Goal: Transaction & Acquisition: Purchase product/service

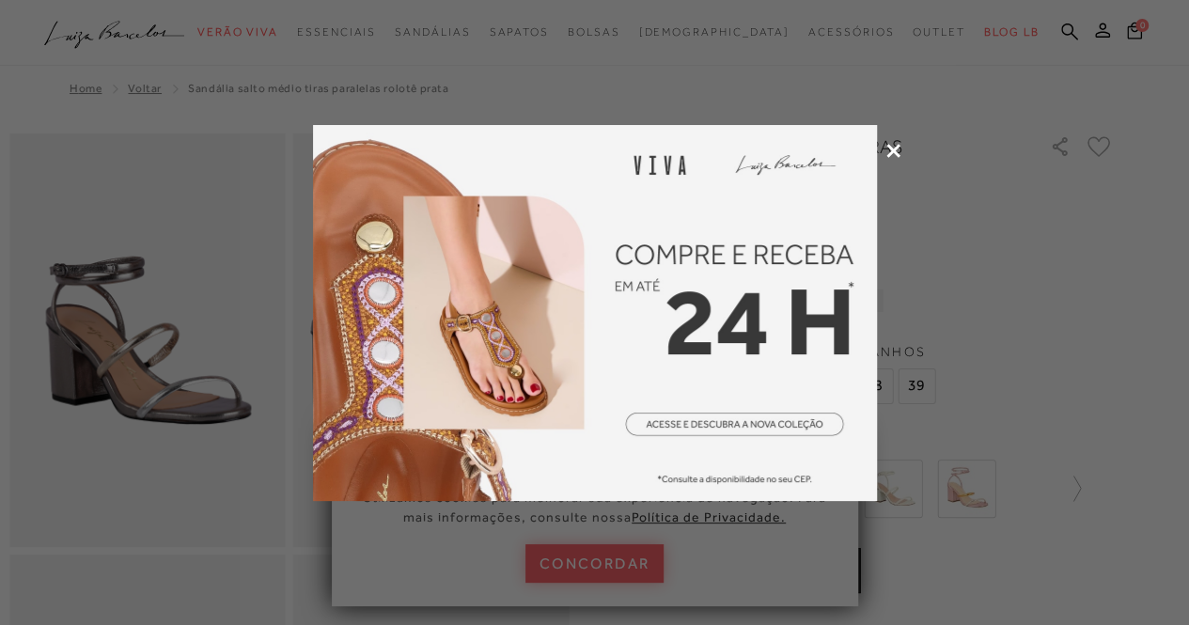
click at [891, 148] on icon at bounding box center [893, 151] width 14 height 14
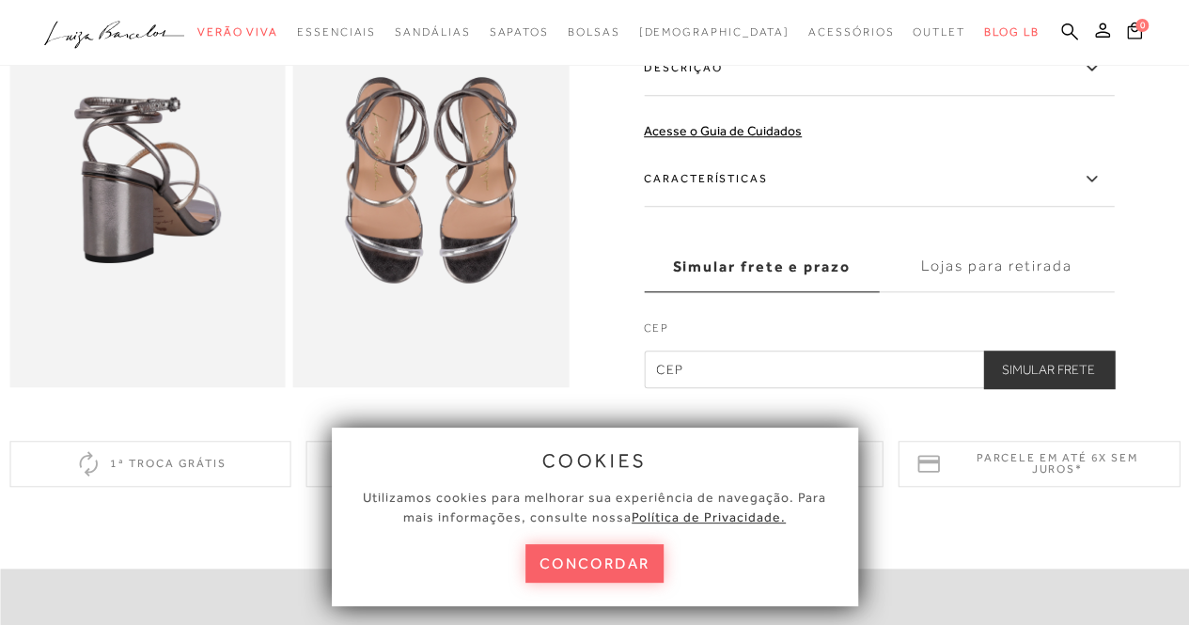
scroll to position [581, 0]
click at [569, 568] on button "concordar" at bounding box center [594, 563] width 139 height 39
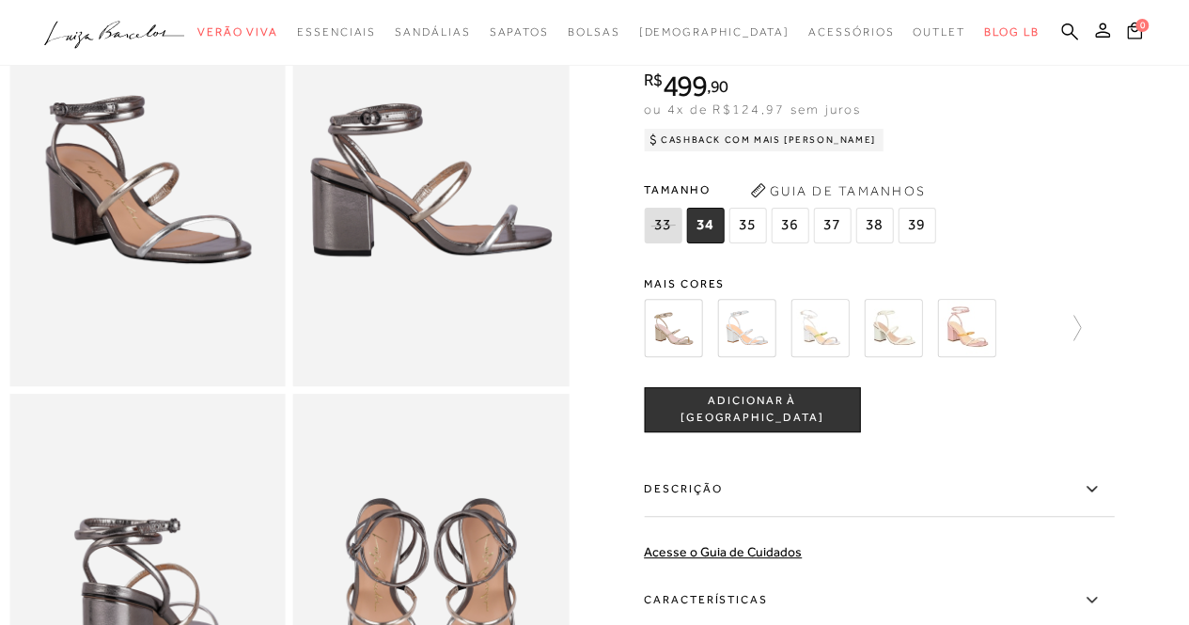
scroll to position [160, 0]
click at [794, 240] on span "36" at bounding box center [789, 227] width 38 height 36
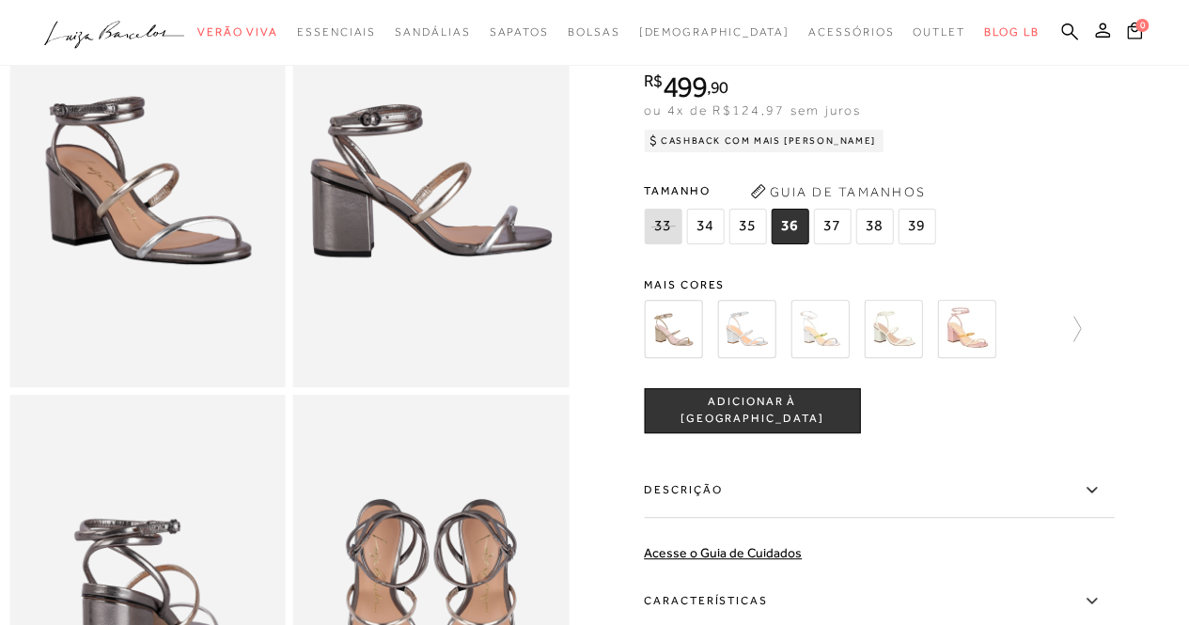
click at [680, 354] on img at bounding box center [673, 329] width 58 height 58
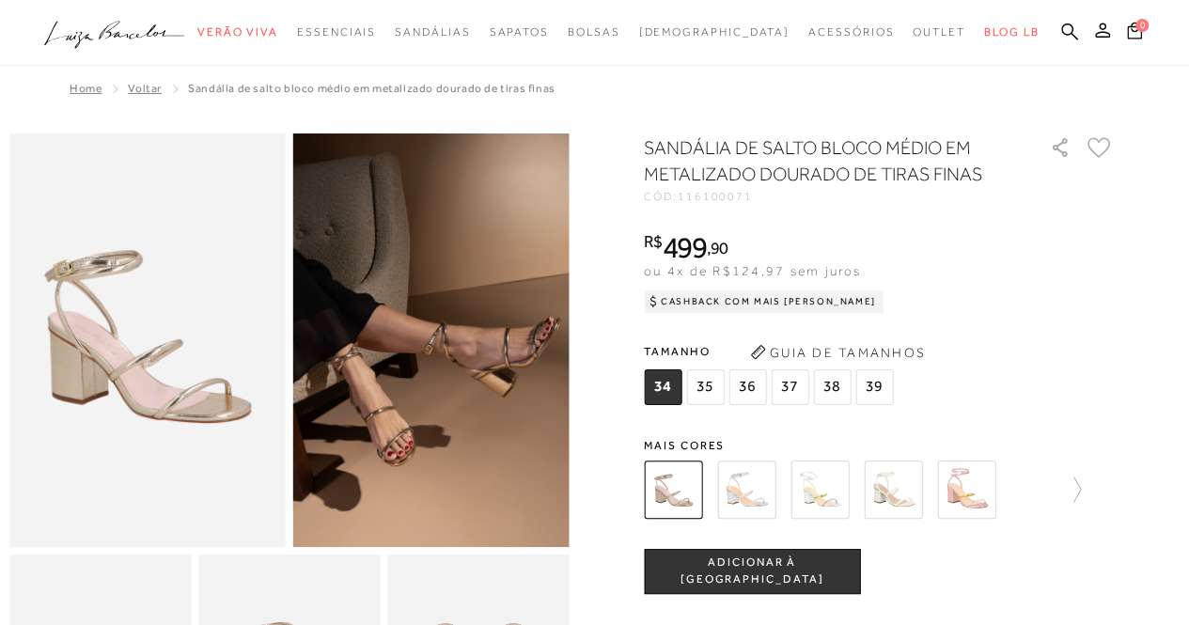
click at [759, 491] on img at bounding box center [746, 489] width 58 height 58
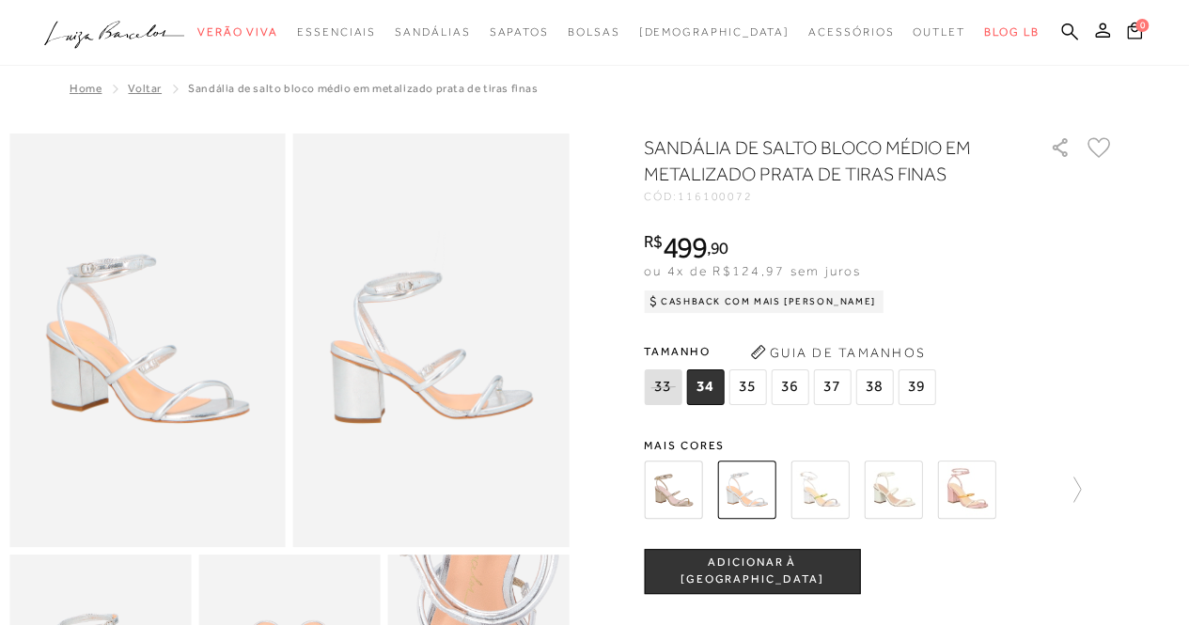
click at [823, 480] on img at bounding box center [819, 489] width 58 height 58
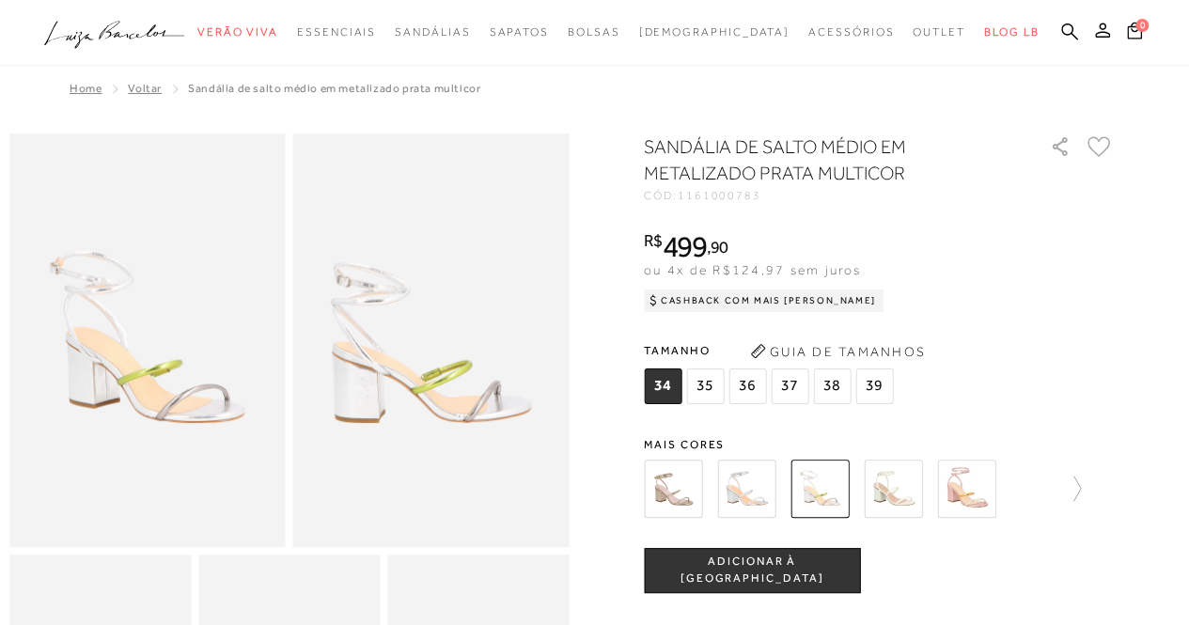
click at [903, 502] on img at bounding box center [892, 488] width 58 height 58
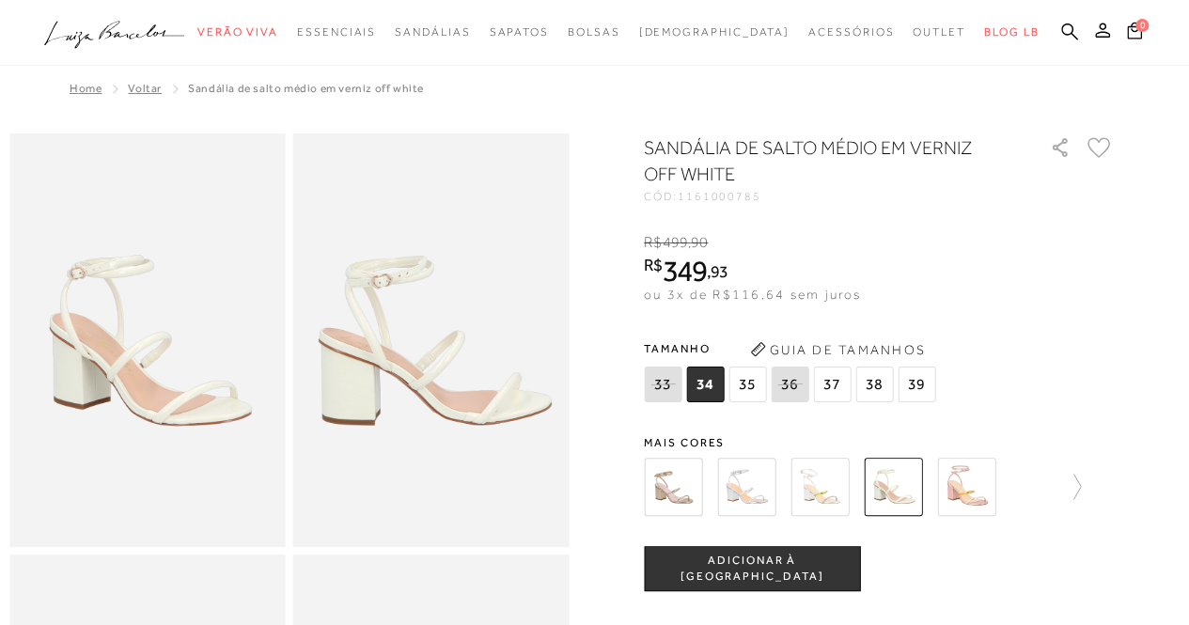
click at [975, 503] on img at bounding box center [966, 487] width 58 height 58
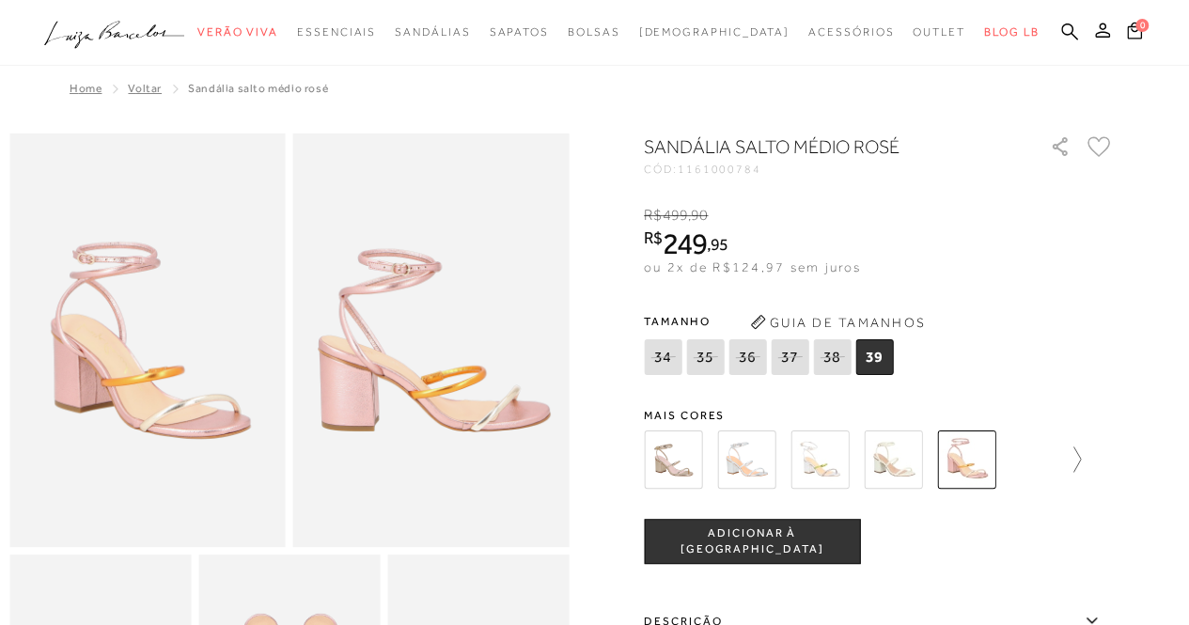
click at [1081, 454] on icon at bounding box center [1077, 458] width 8 height 25
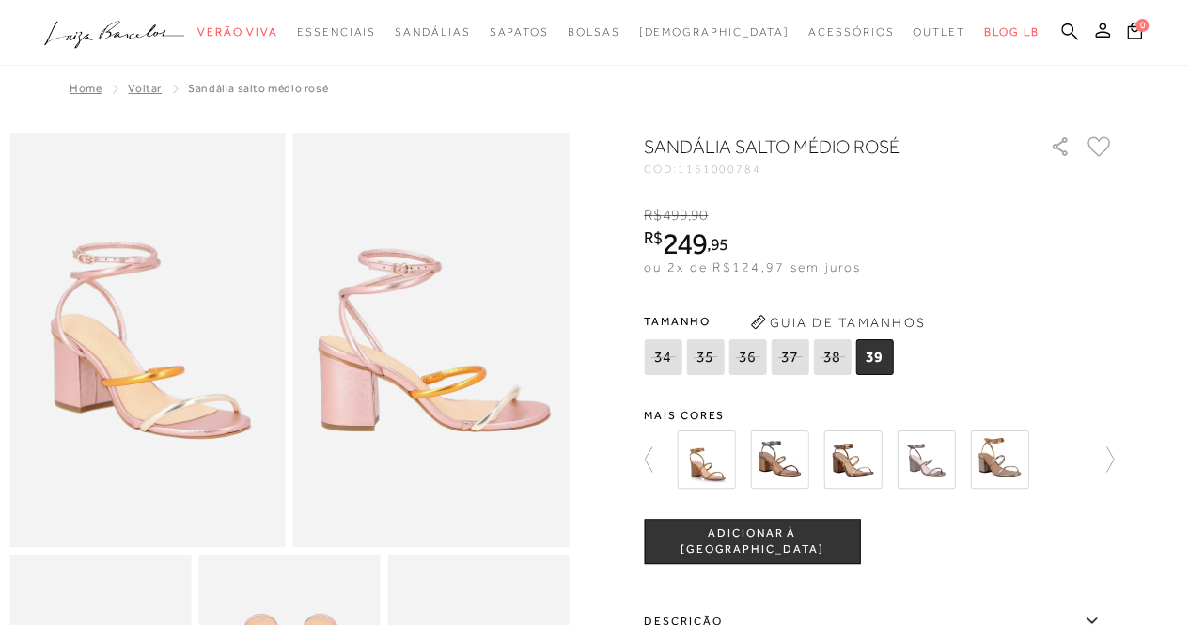
click at [713, 454] on img at bounding box center [706, 459] width 58 height 58
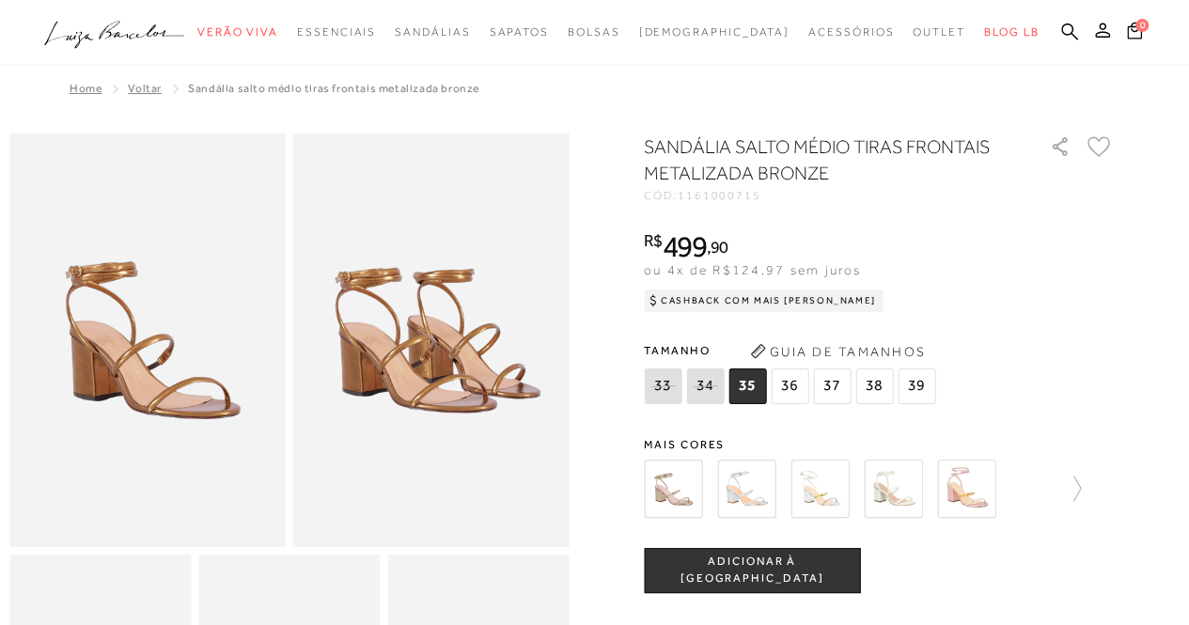
click at [754, 473] on img at bounding box center [746, 488] width 58 height 58
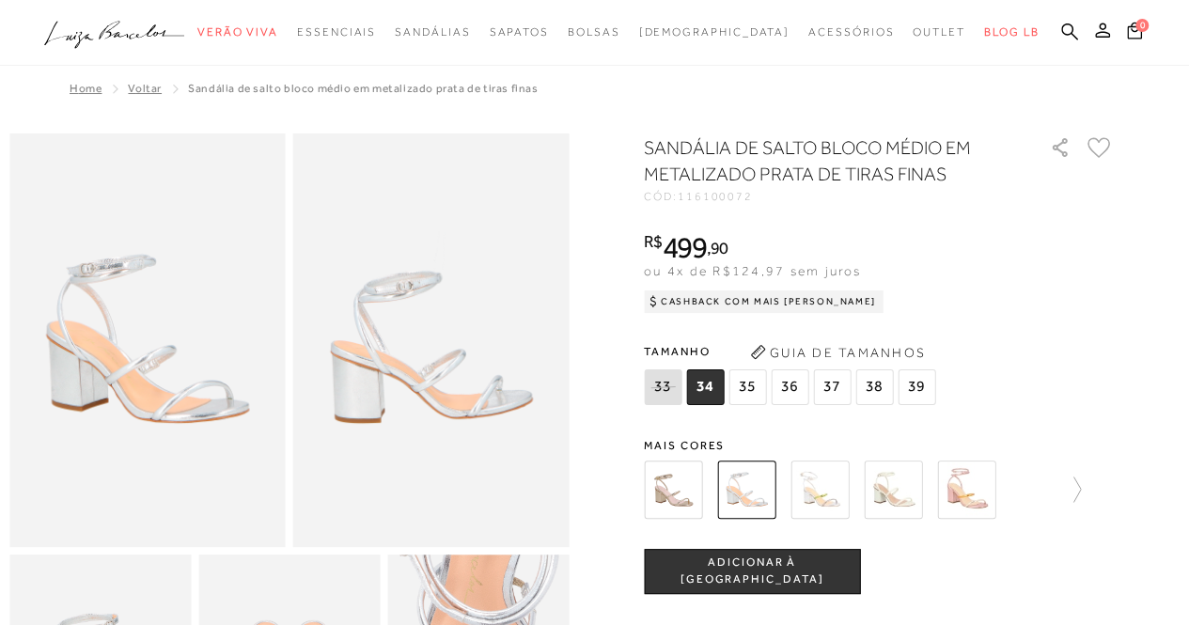
click at [825, 482] on img at bounding box center [819, 489] width 58 height 58
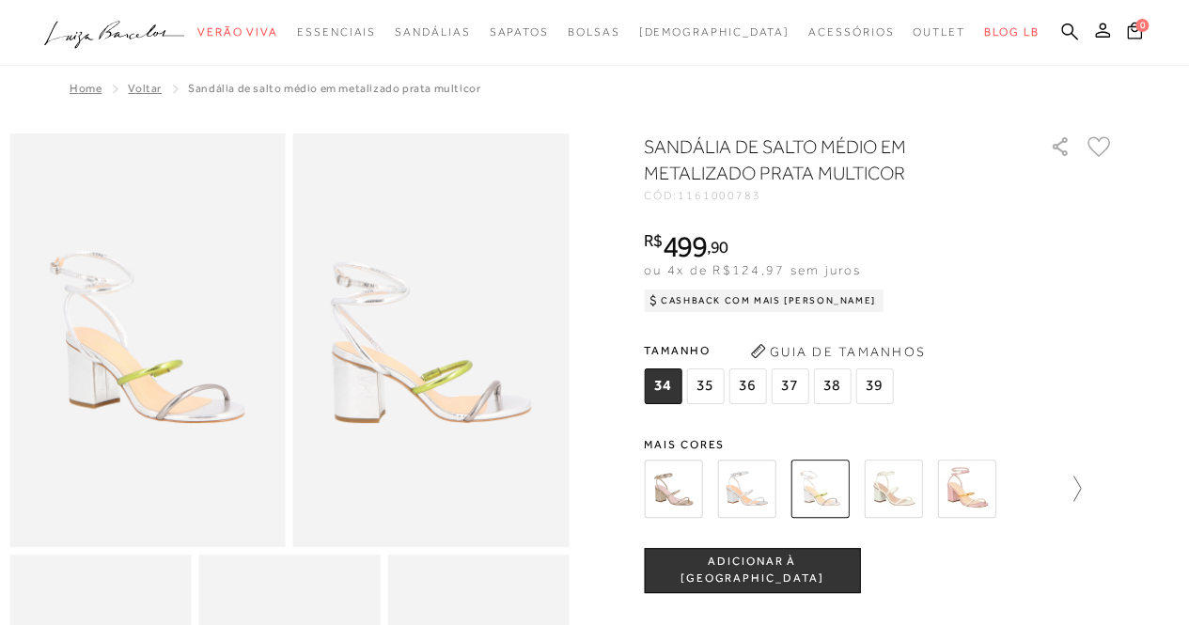
click at [1076, 480] on icon at bounding box center [1067, 488] width 26 height 26
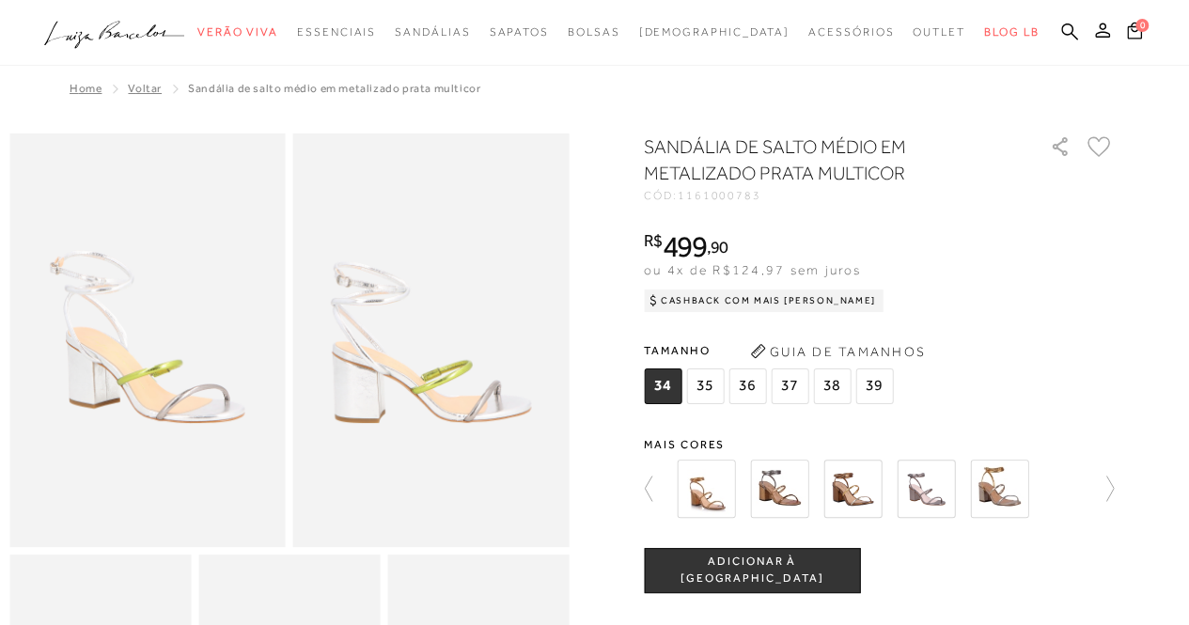
click at [776, 486] on img at bounding box center [779, 488] width 58 height 58
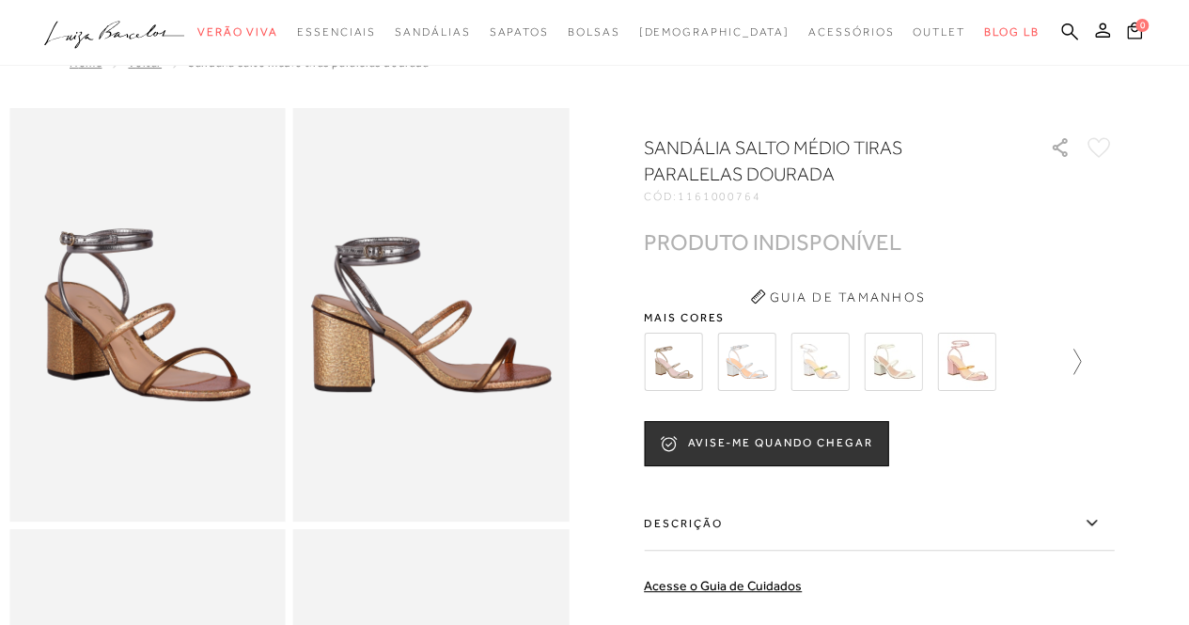
scroll to position [26, 0]
click at [1081, 377] on link at bounding box center [1067, 362] width 26 height 70
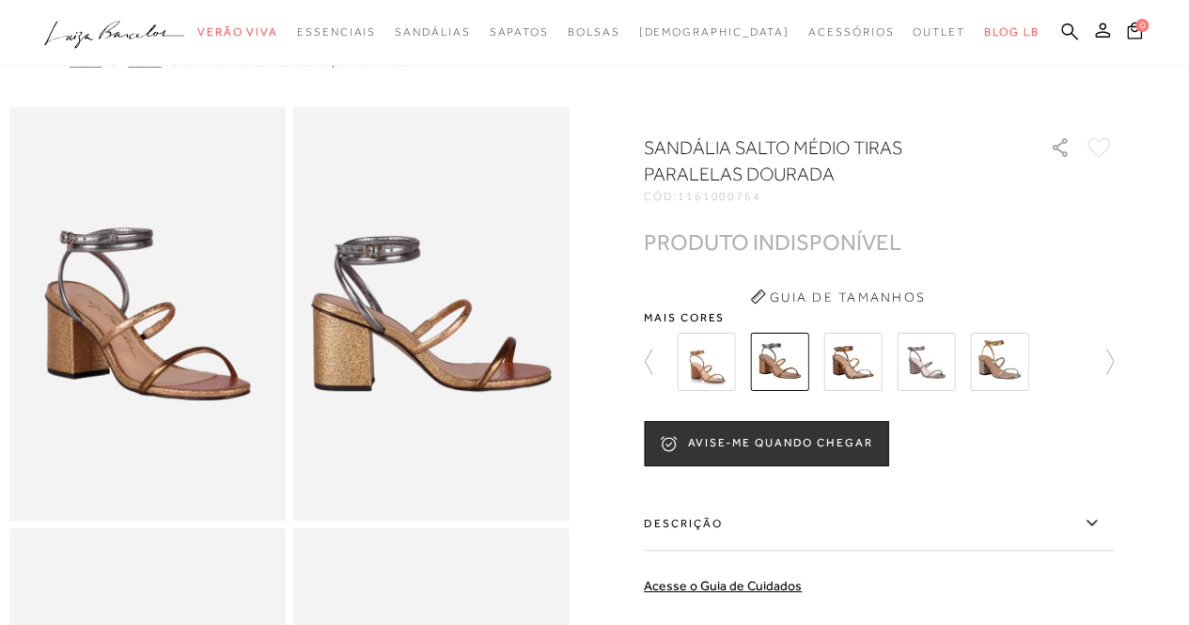
click at [871, 371] on img at bounding box center [852, 362] width 58 height 58
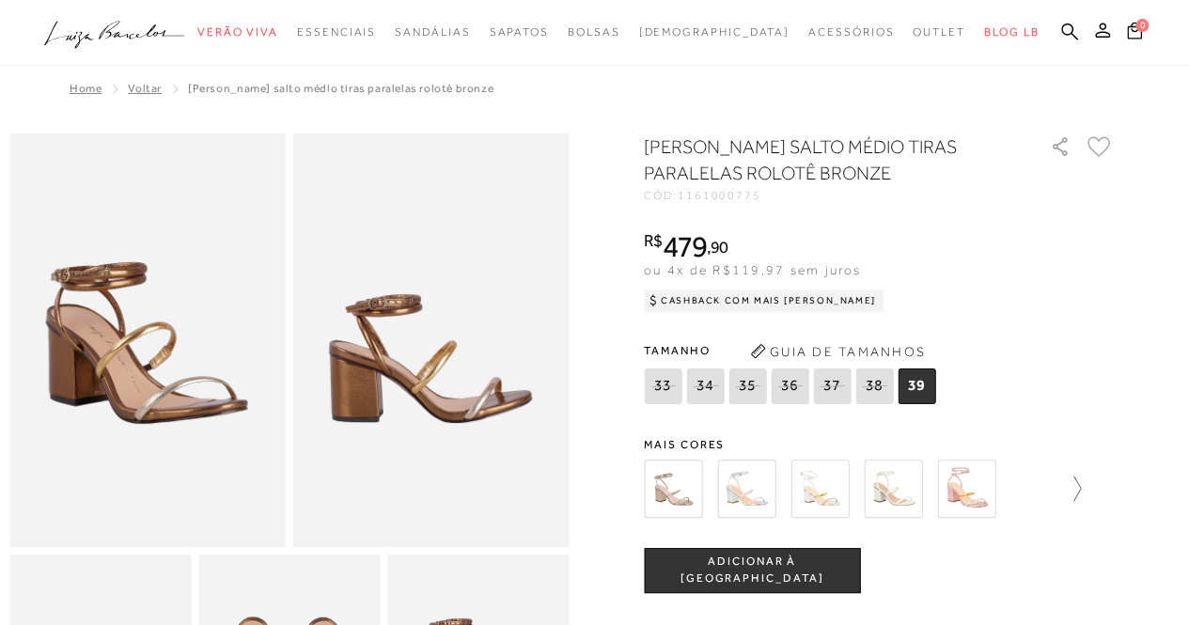
click at [1081, 490] on icon at bounding box center [1067, 488] width 26 height 26
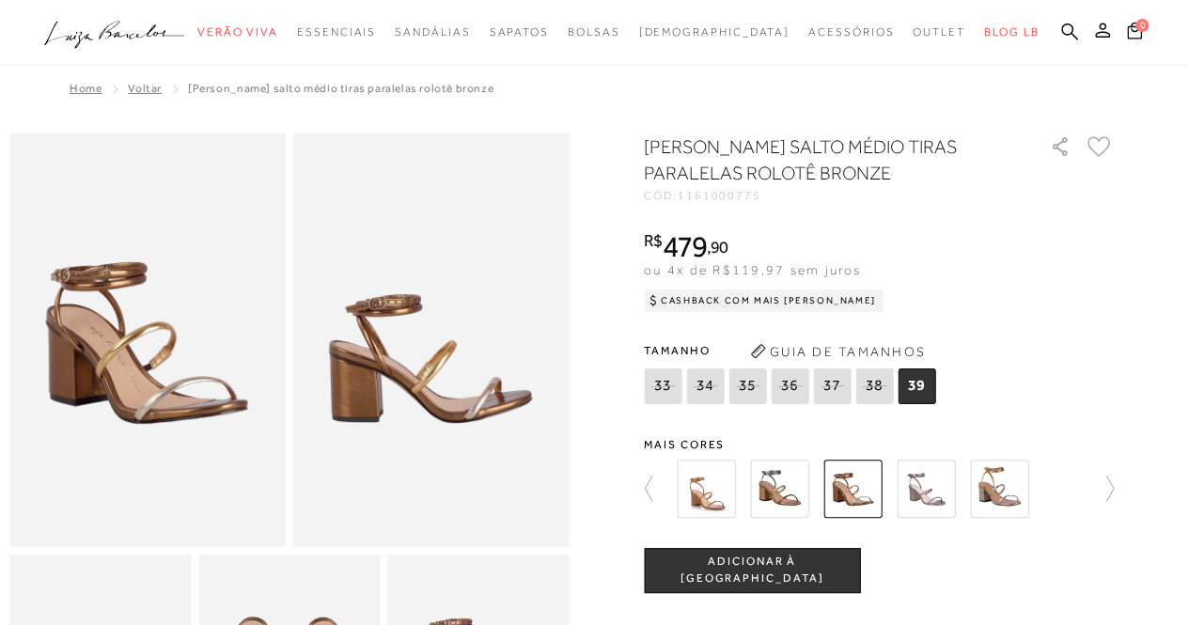
click at [929, 487] on img at bounding box center [925, 488] width 58 height 58
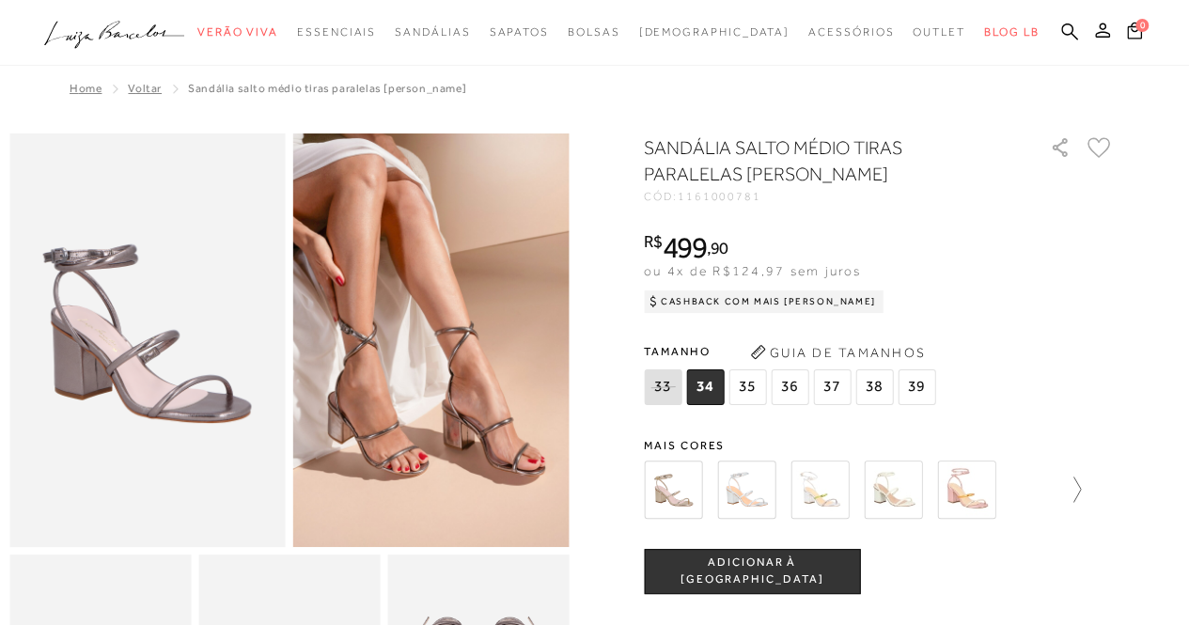
click at [1071, 482] on icon at bounding box center [1067, 489] width 26 height 26
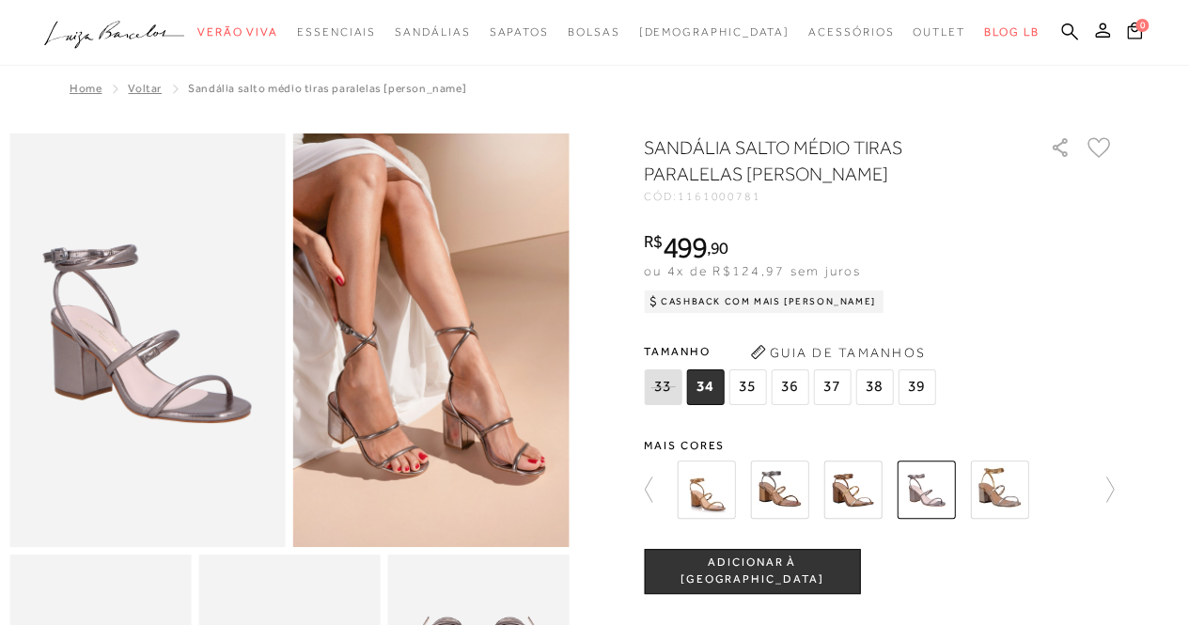
click at [1003, 486] on img at bounding box center [999, 489] width 58 height 58
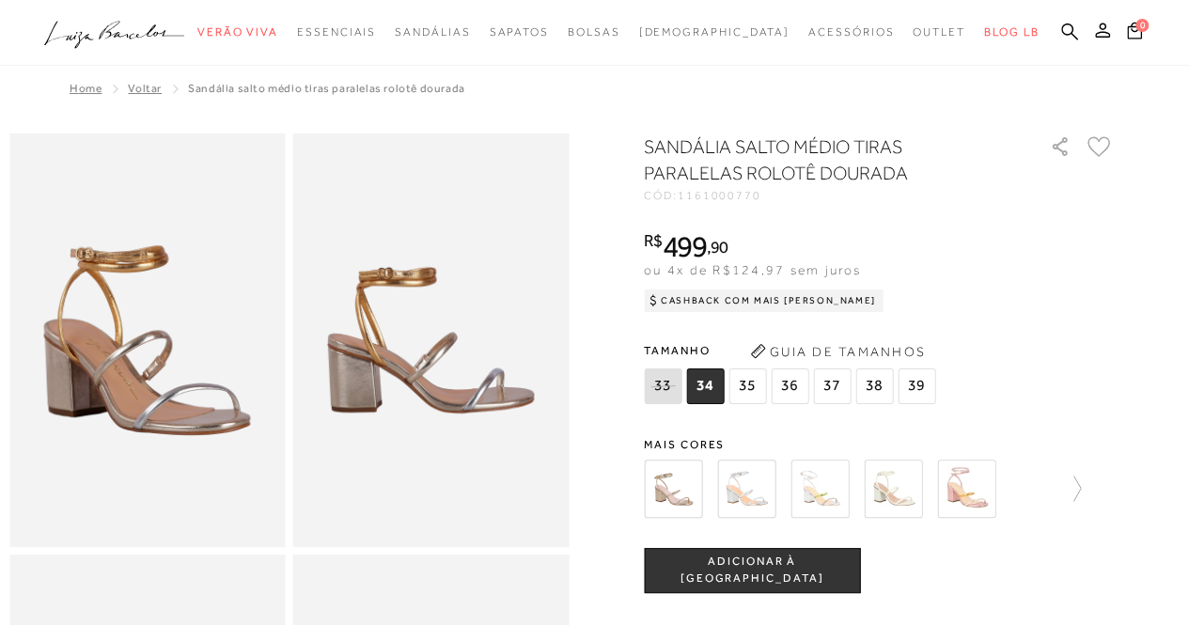
click at [799, 390] on span "36" at bounding box center [789, 386] width 38 height 36
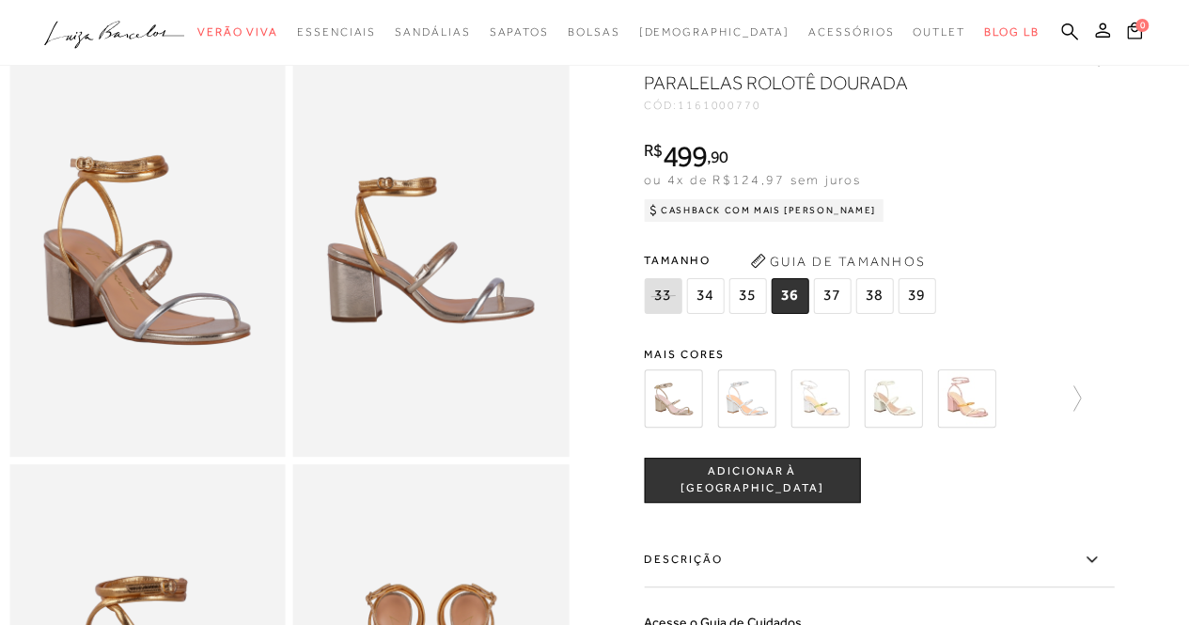
scroll to position [93, 0]
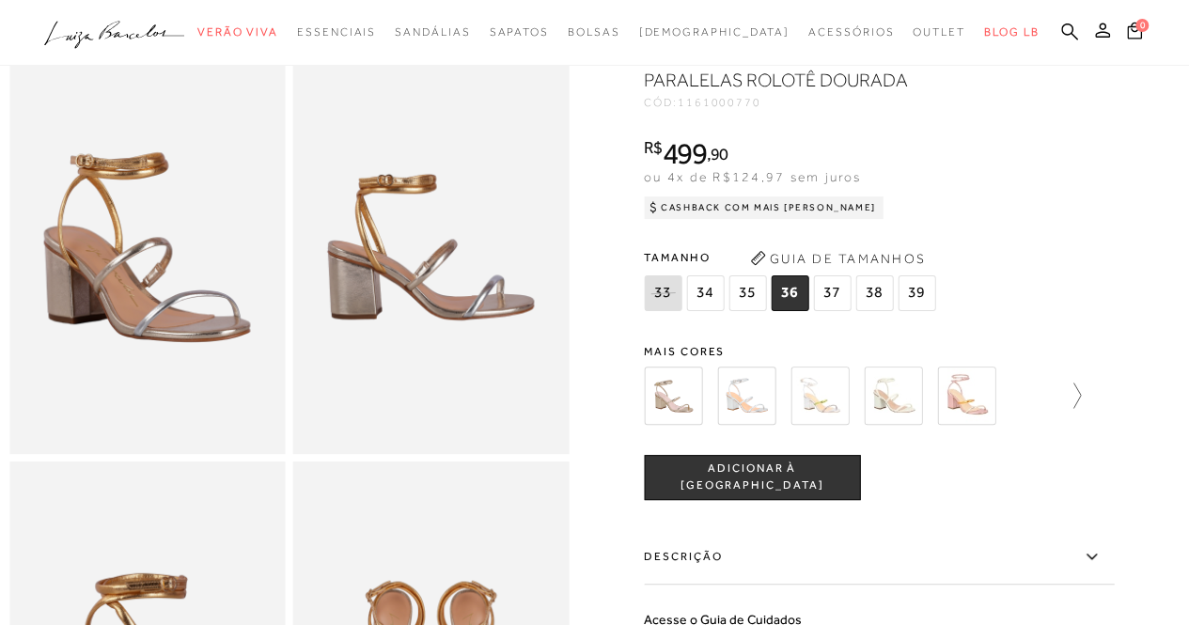
click at [1078, 409] on icon at bounding box center [1067, 395] width 26 height 26
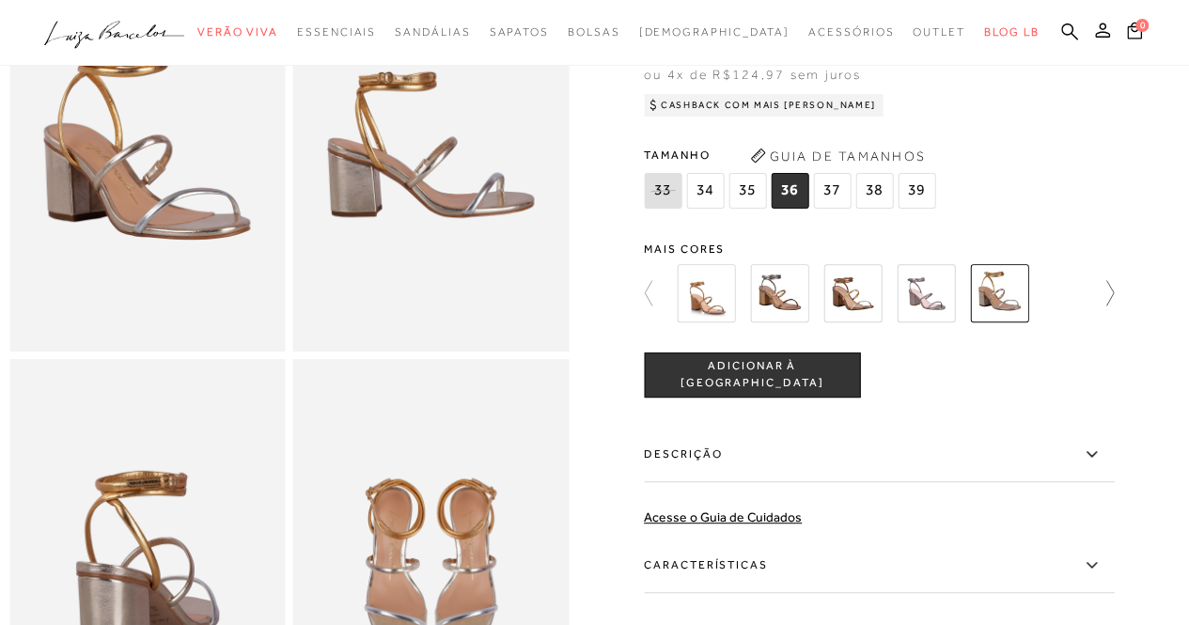
scroll to position [194, 0]
click at [1122, 313] on div at bounding box center [594, 357] width 1170 height 836
click at [1113, 307] on icon at bounding box center [1100, 294] width 26 height 26
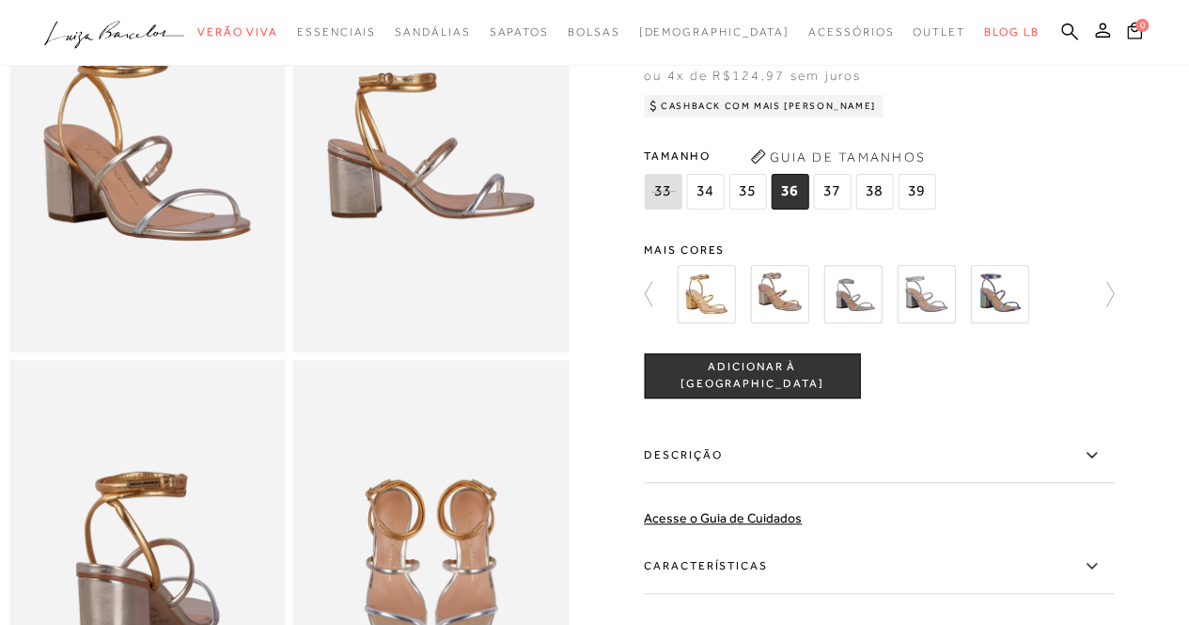
click at [708, 323] on img at bounding box center [706, 294] width 58 height 58
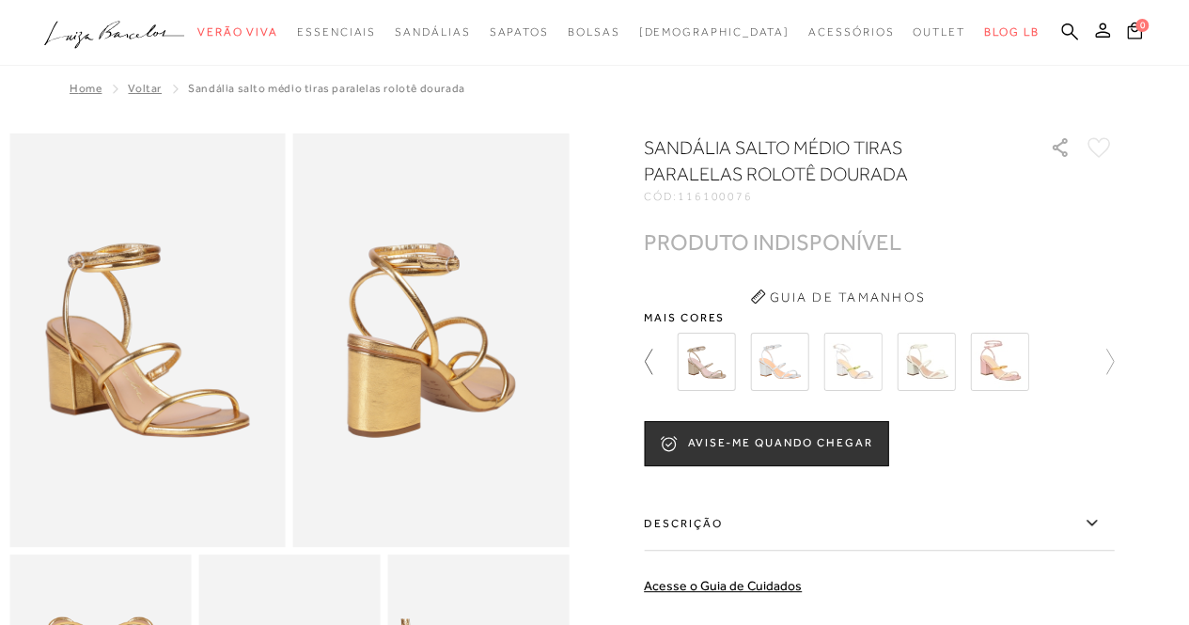
click at [652, 366] on icon at bounding box center [657, 362] width 26 height 26
click at [1073, 364] on icon at bounding box center [1067, 362] width 26 height 26
click at [1073, 364] on div at bounding box center [873, 362] width 404 height 70
drag, startPoint x: 1123, startPoint y: 358, endPoint x: 1112, endPoint y: 364, distance: 12.6
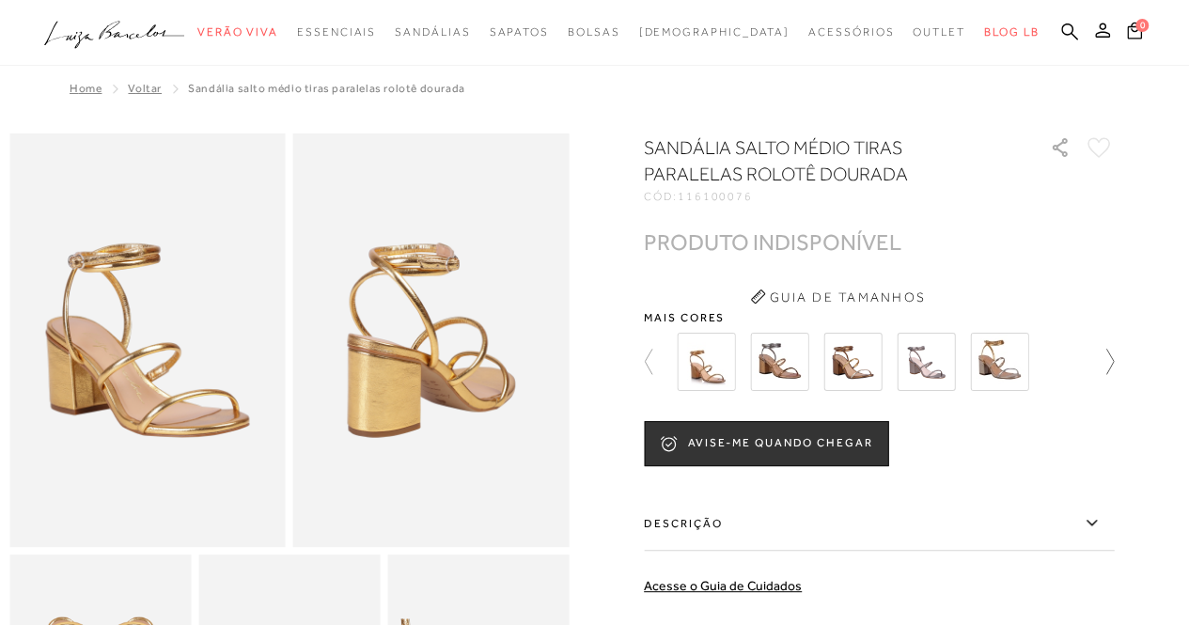
click at [1112, 364] on icon at bounding box center [1100, 362] width 26 height 26
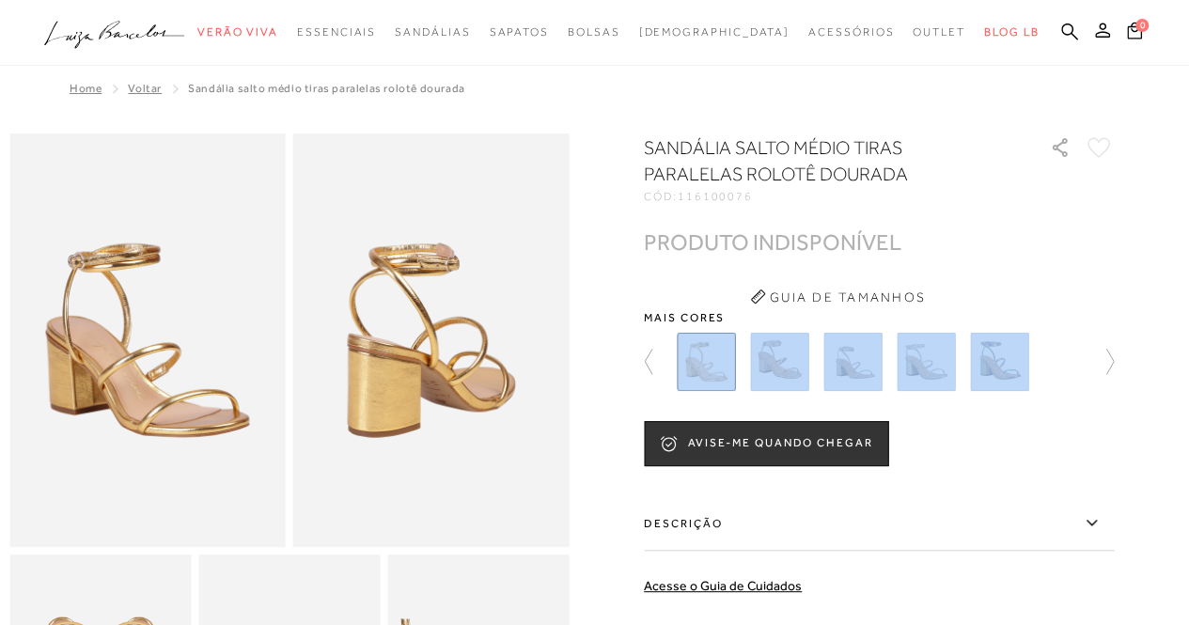
click at [808, 371] on img at bounding box center [779, 362] width 58 height 58
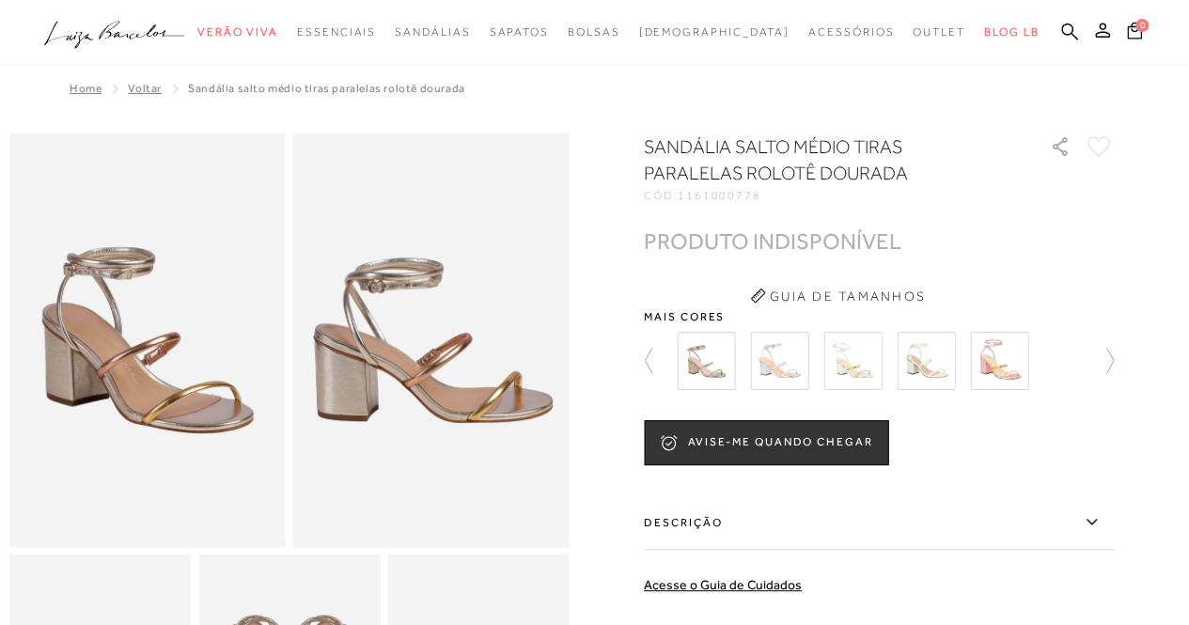
click at [1144, 259] on div at bounding box center [594, 487] width 1170 height 708
click at [1113, 372] on icon at bounding box center [1100, 361] width 26 height 26
click at [866, 358] on img at bounding box center [852, 361] width 58 height 58
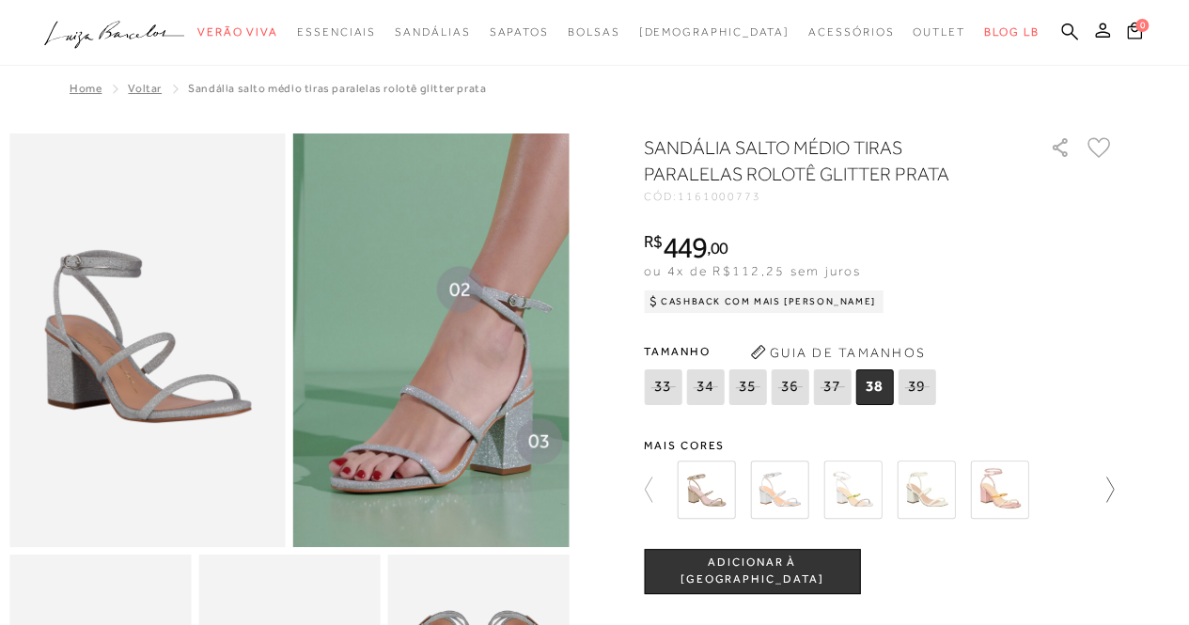
click at [1106, 476] on icon at bounding box center [1100, 489] width 26 height 26
click at [664, 486] on icon at bounding box center [657, 489] width 26 height 26
click at [868, 482] on img at bounding box center [852, 489] width 58 height 58
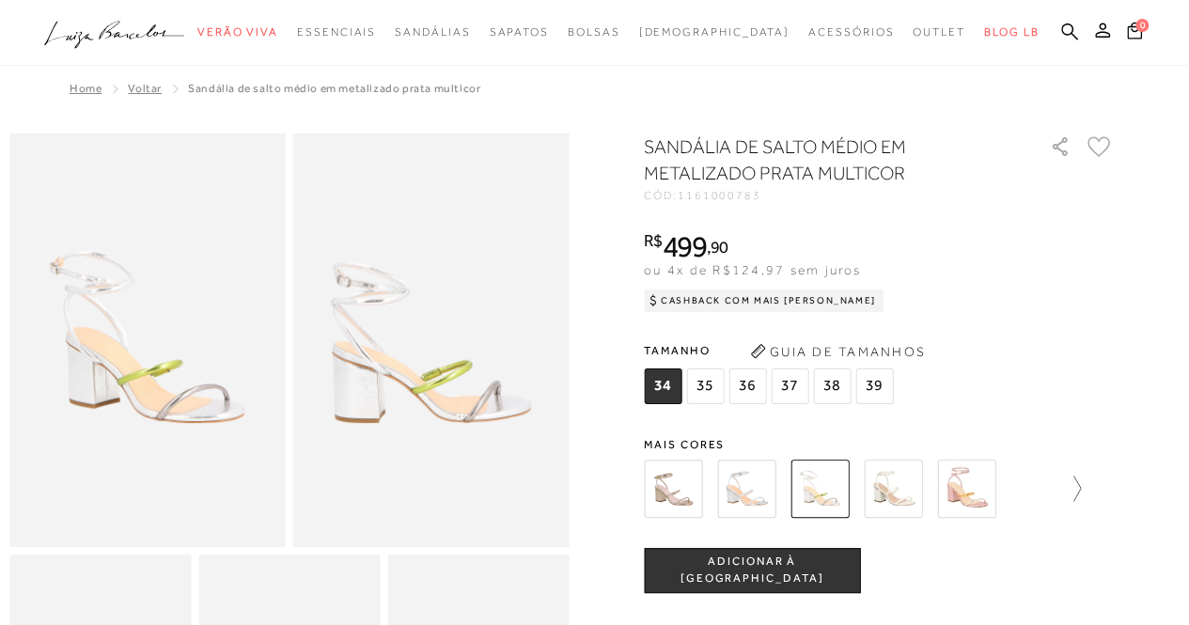
click at [1081, 506] on link at bounding box center [1067, 489] width 26 height 70
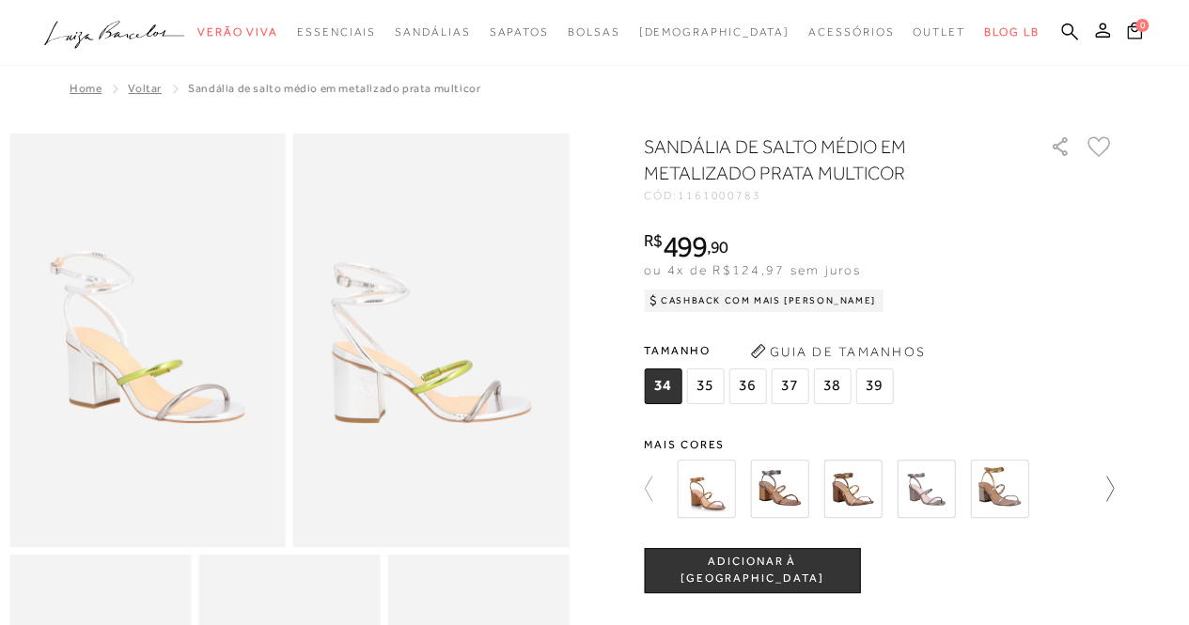
click at [1084, 506] on div at bounding box center [879, 489] width 470 height 70
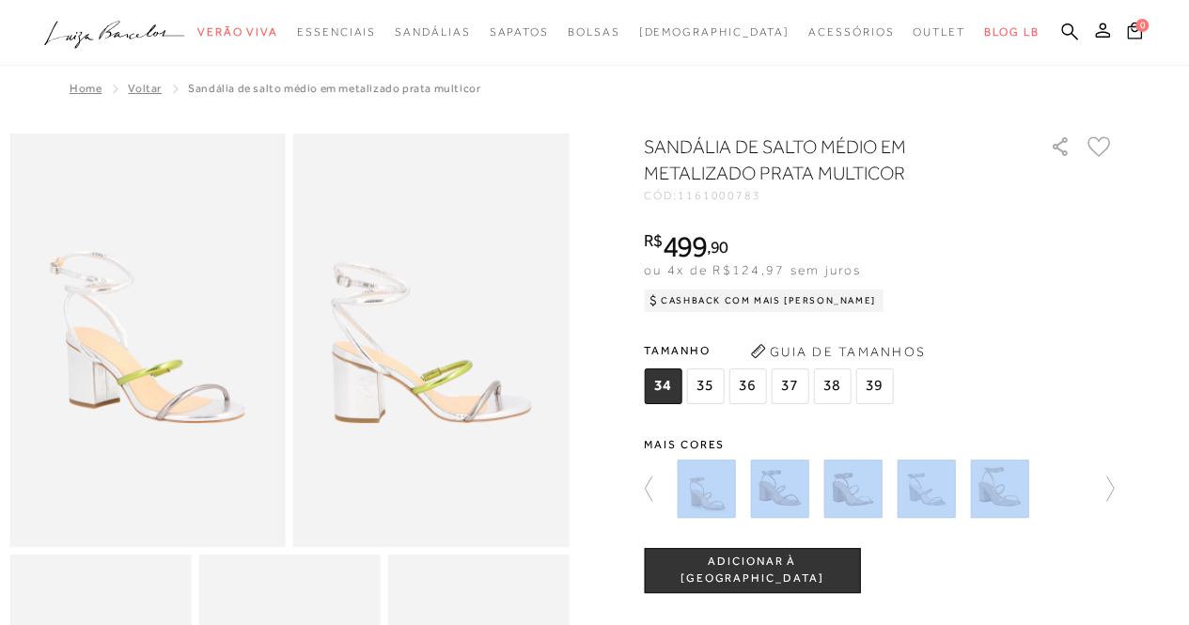
click at [1084, 506] on div at bounding box center [879, 489] width 470 height 70
click at [1103, 482] on icon at bounding box center [1100, 488] width 26 height 26
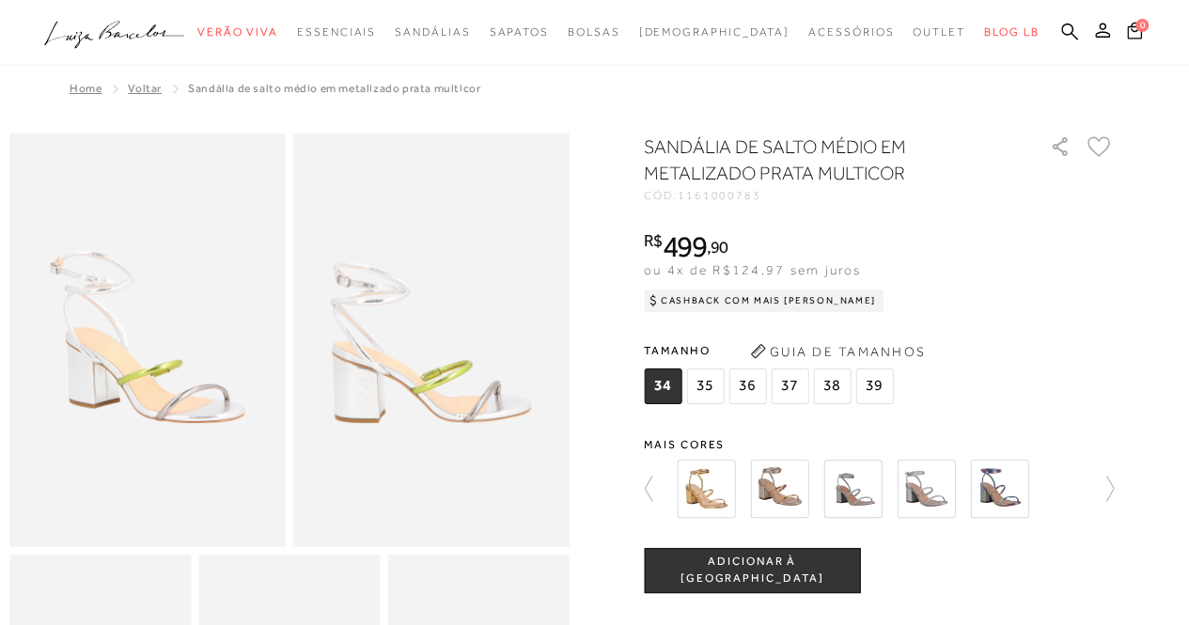
click at [1053, 360] on div "Tamanho 34 35 36" at bounding box center [879, 372] width 470 height 72
click at [934, 485] on img at bounding box center [925, 488] width 58 height 58
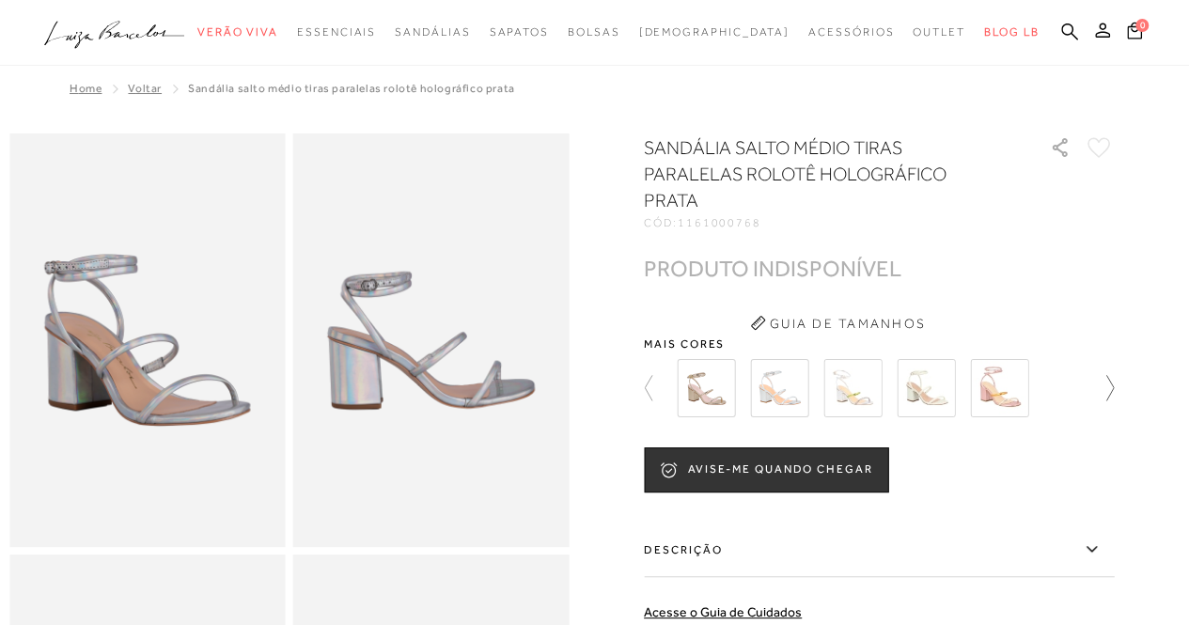
click at [1113, 399] on icon at bounding box center [1100, 388] width 26 height 26
click at [1113, 384] on icon at bounding box center [1110, 387] width 8 height 25
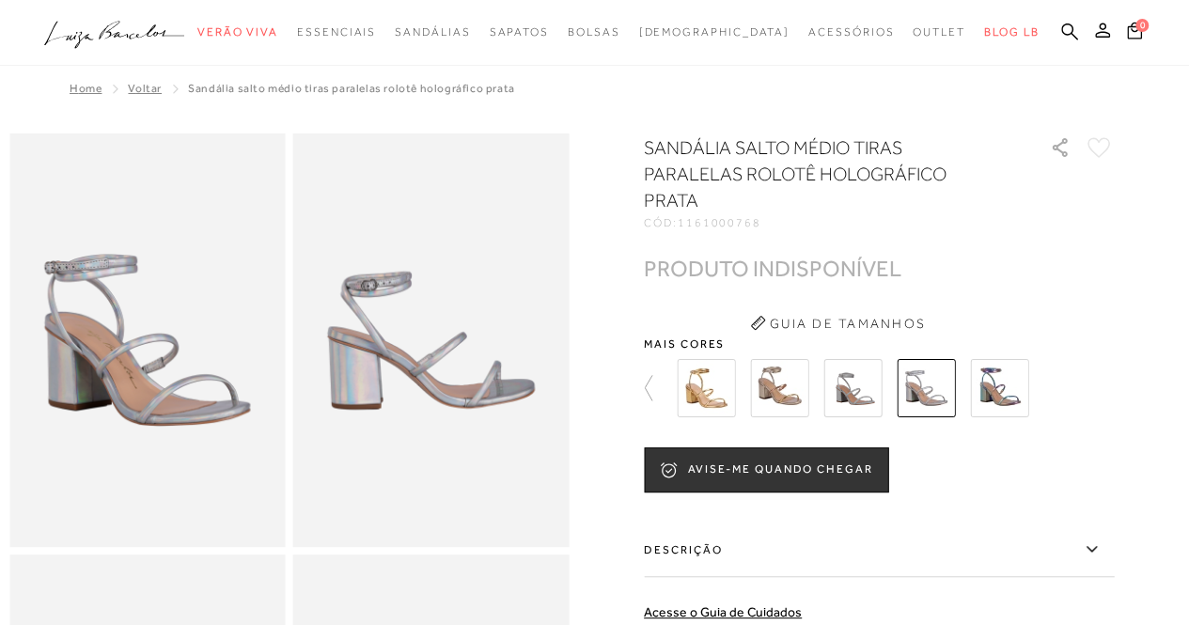
click at [998, 387] on img at bounding box center [999, 388] width 58 height 58
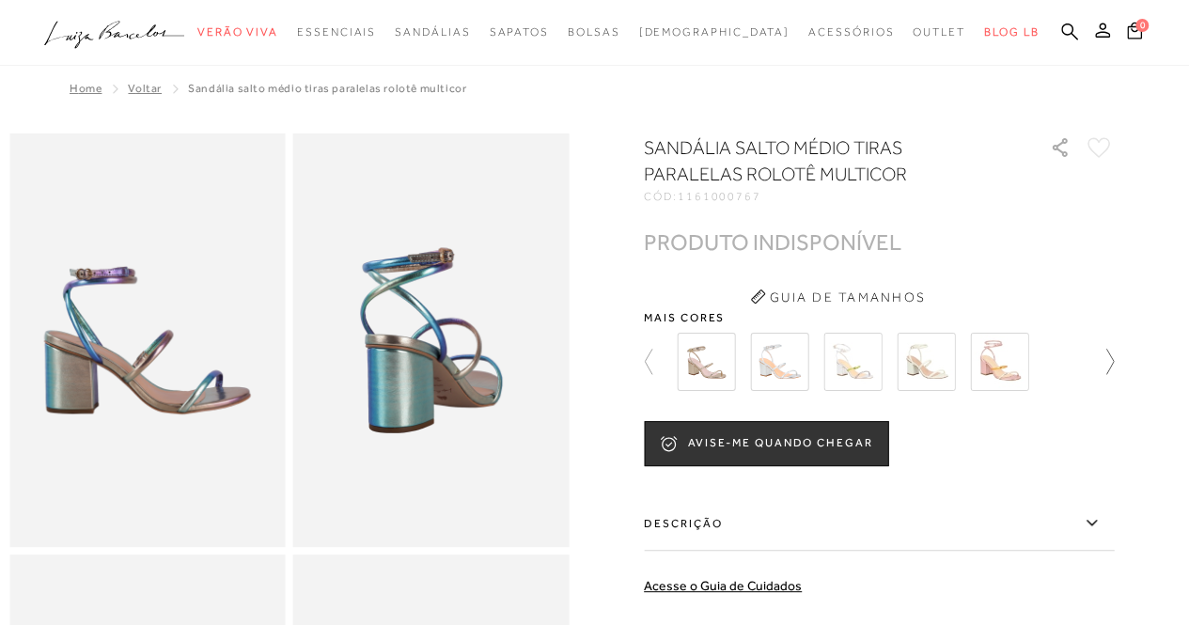
click at [1110, 358] on icon at bounding box center [1100, 362] width 26 height 26
click at [1108, 358] on div at bounding box center [889, 362] width 437 height 70
click at [1025, 364] on img at bounding box center [999, 362] width 58 height 58
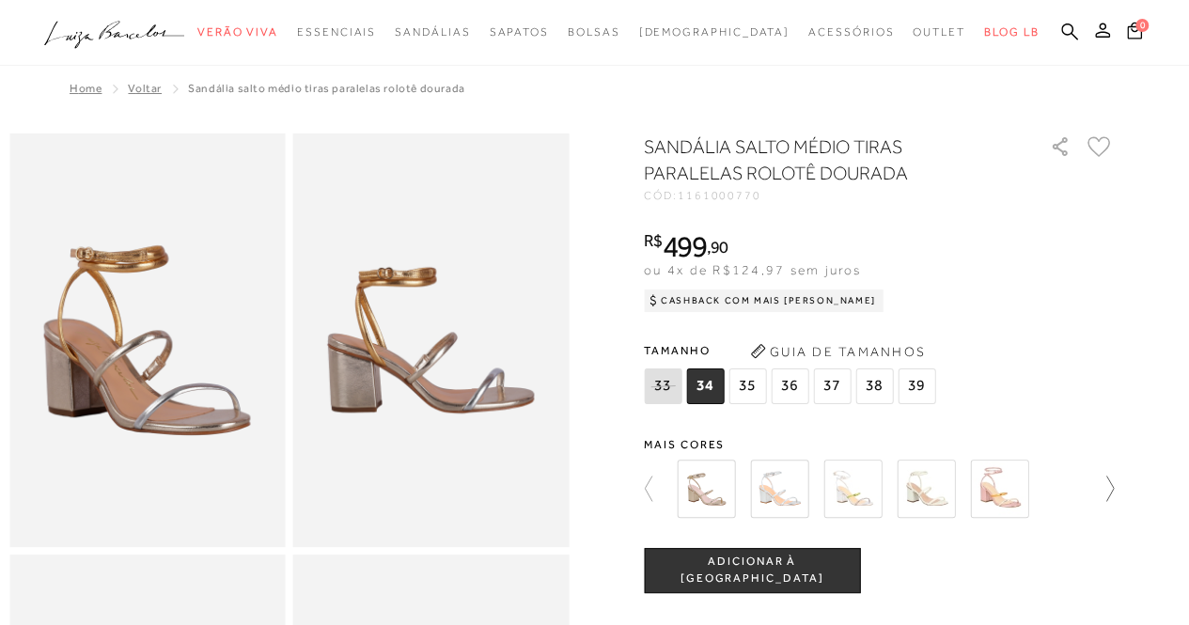
click at [1113, 491] on icon at bounding box center [1100, 488] width 26 height 26
click at [1108, 491] on div at bounding box center [889, 489] width 437 height 70
click at [650, 495] on icon at bounding box center [657, 488] width 26 height 26
click at [655, 491] on icon at bounding box center [657, 488] width 26 height 26
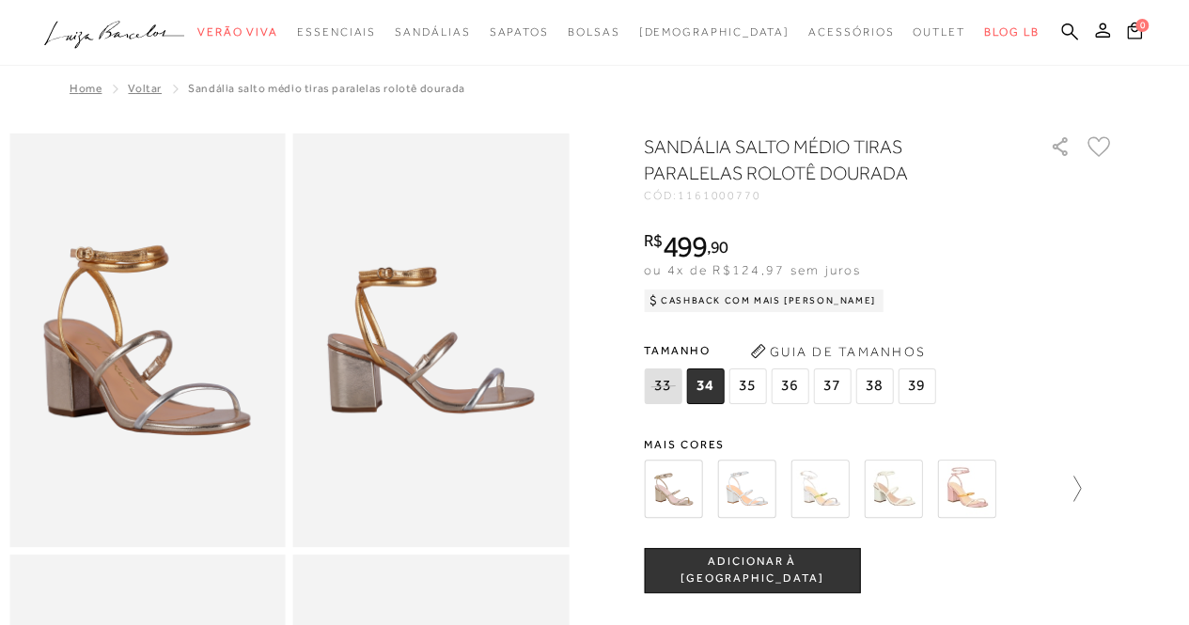
drag, startPoint x: 1095, startPoint y: 490, endPoint x: 1084, endPoint y: 493, distance: 10.7
click at [1084, 493] on div at bounding box center [879, 489] width 470 height 70
click at [1081, 493] on icon at bounding box center [1077, 487] width 8 height 25
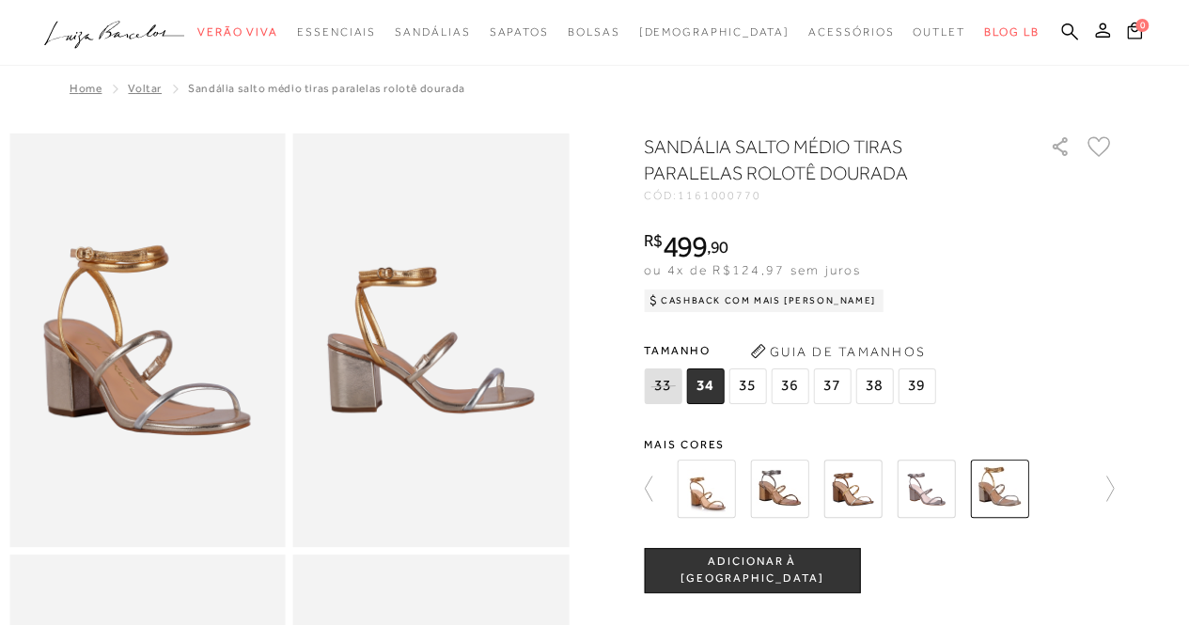
click at [1064, 421] on div "SANDÁLIA SALTO MÉDIO TIRAS PARALELAS ROLOTÊ DOURADA CÓD: 1161000770 × É necessá…" at bounding box center [879, 551] width 470 height 836
click at [1111, 482] on icon at bounding box center [1100, 488] width 26 height 26
click at [722, 495] on img at bounding box center [706, 488] width 58 height 58
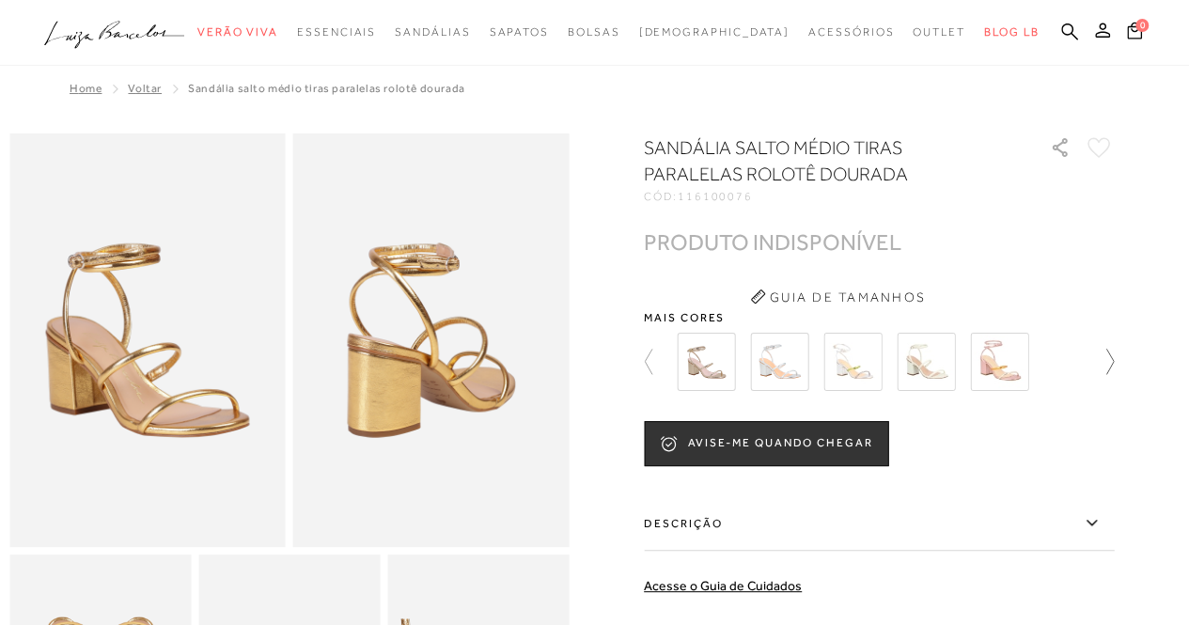
click at [1112, 363] on icon at bounding box center [1100, 362] width 26 height 26
click at [1108, 363] on div at bounding box center [889, 362] width 437 height 70
click at [1013, 377] on img at bounding box center [999, 362] width 58 height 58
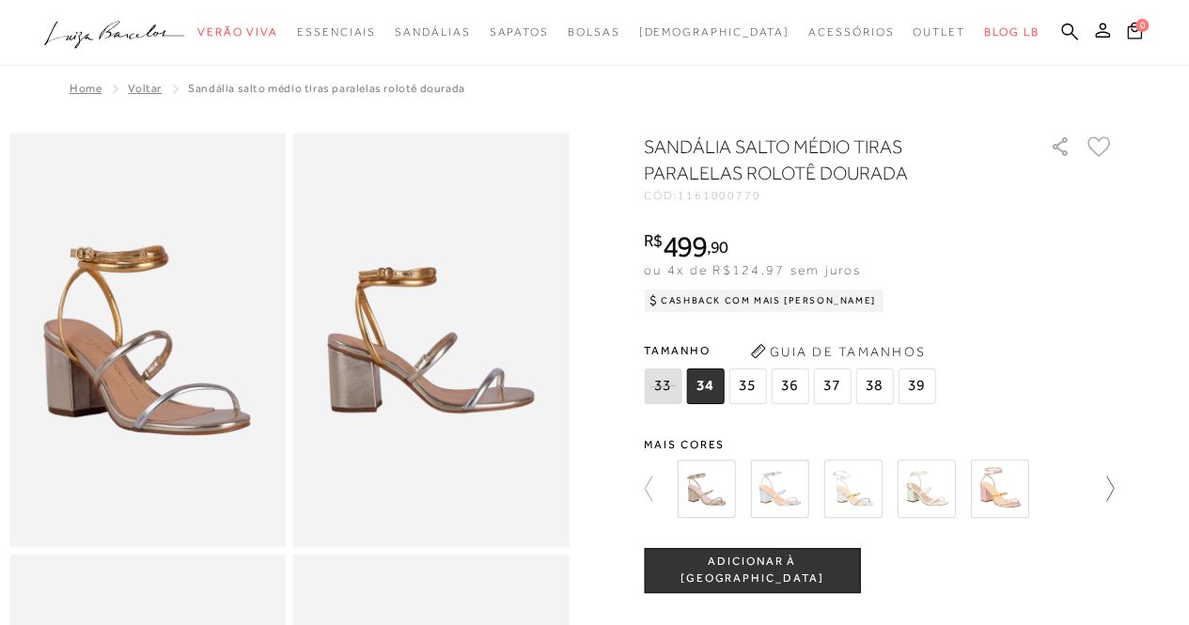
click at [1113, 491] on icon at bounding box center [1100, 488] width 26 height 26
drag, startPoint x: 921, startPoint y: 500, endPoint x: 851, endPoint y: 482, distance: 71.8
click at [851, 482] on img at bounding box center [852, 488] width 58 height 58
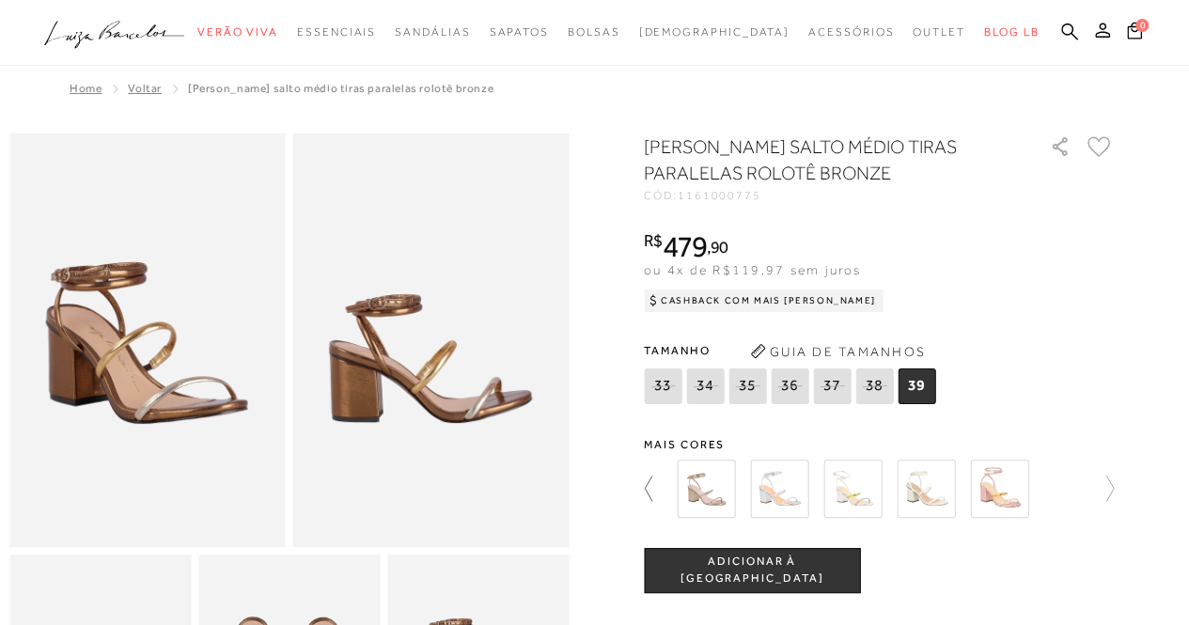
click at [656, 497] on icon at bounding box center [657, 488] width 26 height 26
click at [656, 497] on img at bounding box center [673, 488] width 58 height 58
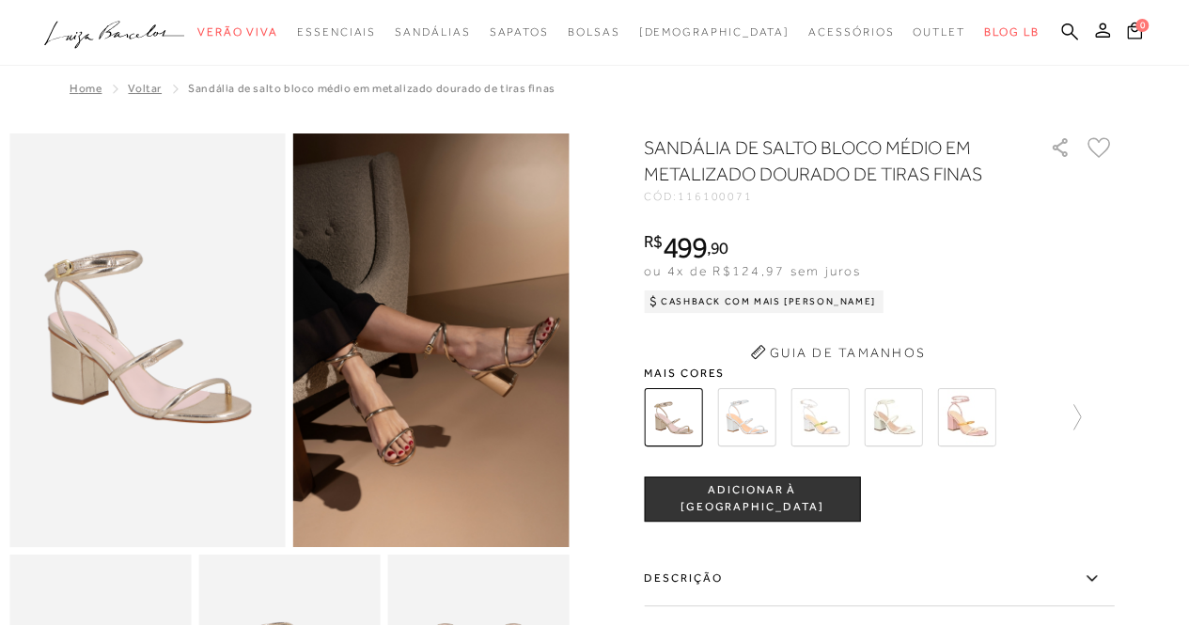
click at [692, 491] on span "ADICIONAR À [GEOGRAPHIC_DATA]" at bounding box center [752, 498] width 214 height 33
